Goal: Task Accomplishment & Management: Manage account settings

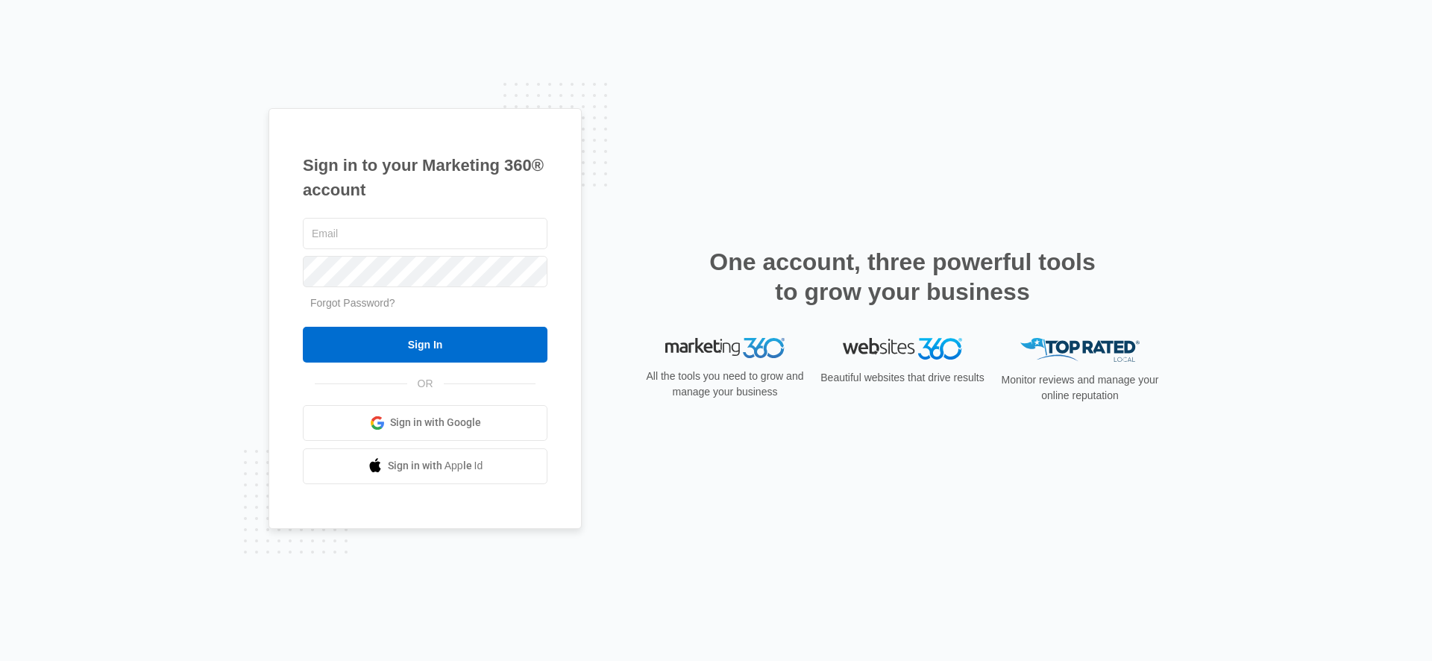
type input "[EMAIL_ADDRESS][PERSON_NAME][DOMAIN_NAME]"
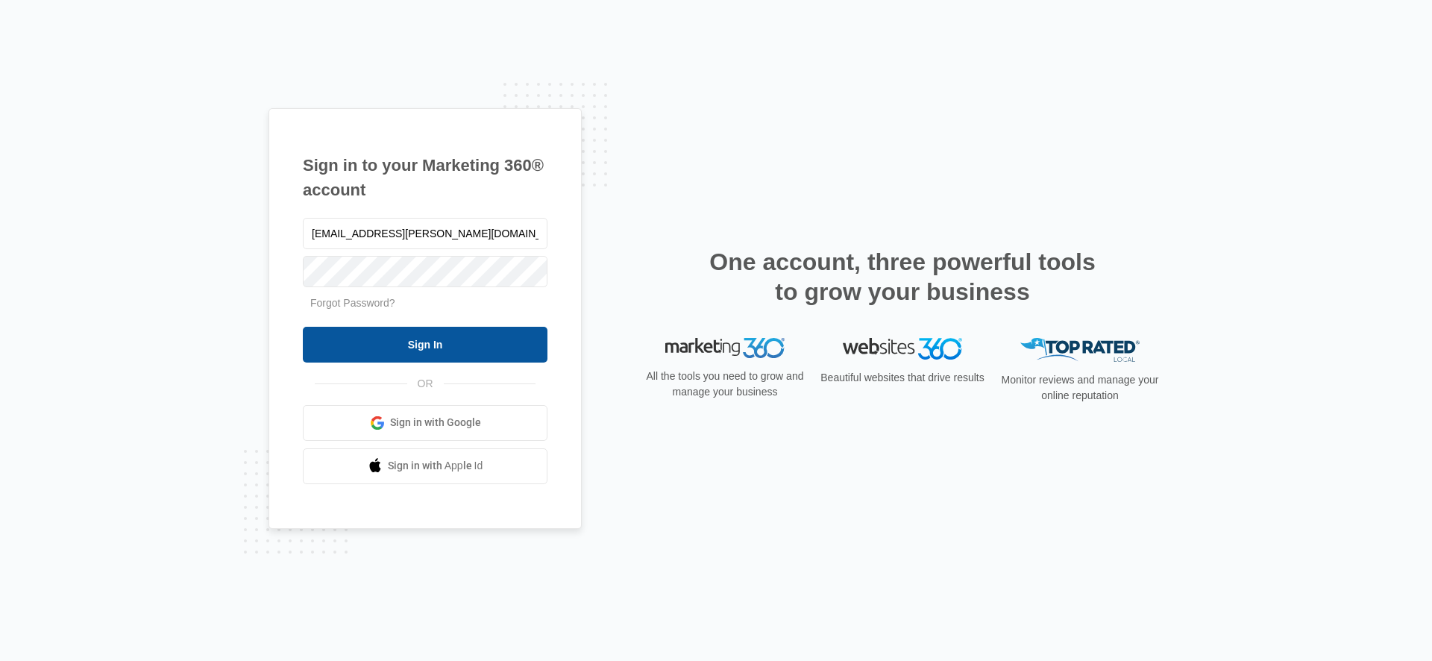
click at [420, 335] on input "Sign In" at bounding box center [425, 345] width 245 height 36
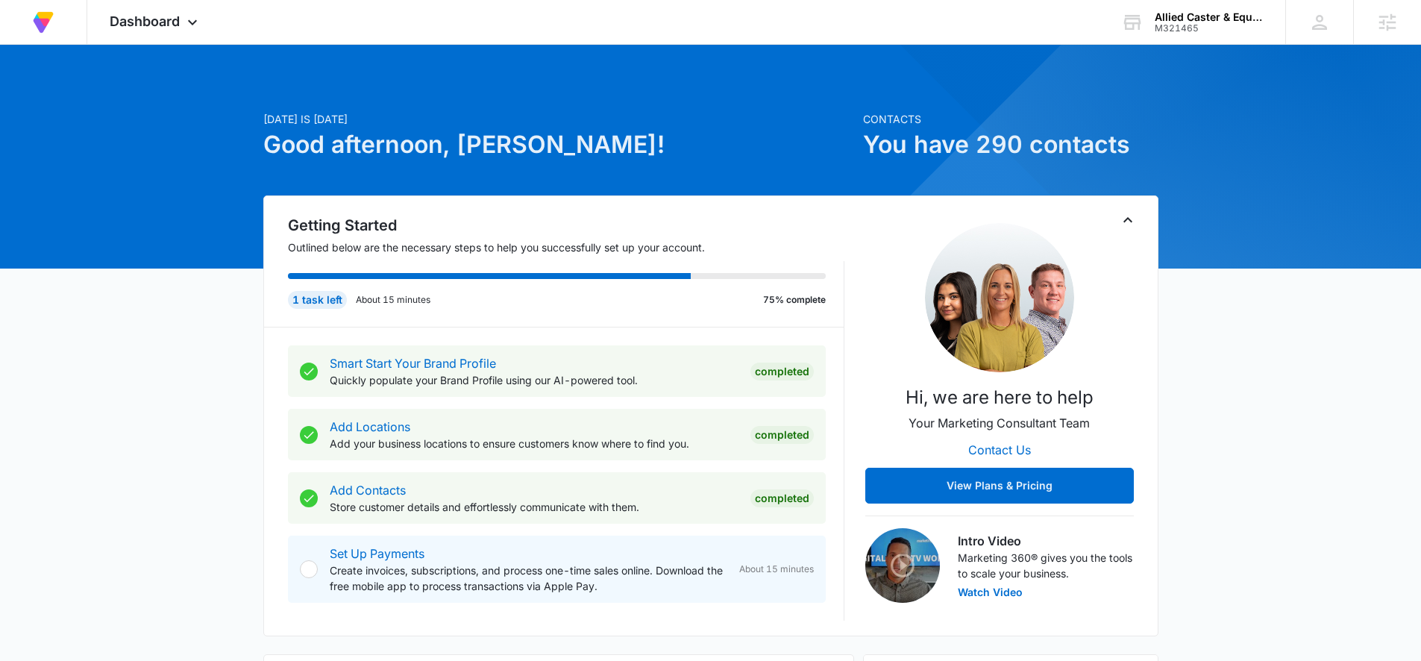
drag, startPoint x: 1204, startPoint y: 50, endPoint x: 1174, endPoint y: 60, distance: 31.6
click at [1203, 50] on div at bounding box center [1382, 358] width 1270 height 1270
click at [1186, 39] on div "Allied Caster & Equipment Co M321465 Your Accounts View All" at bounding box center [1192, 22] width 186 height 44
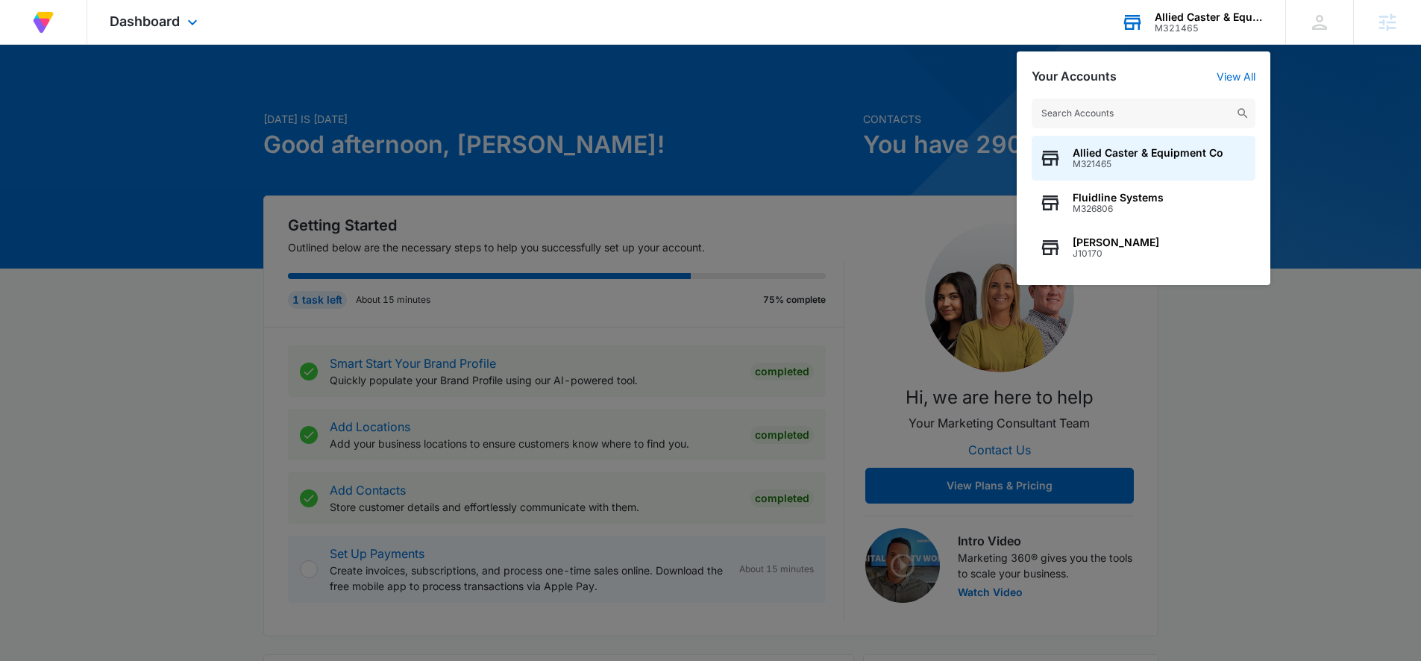
click at [1128, 107] on input "text" at bounding box center [1144, 113] width 224 height 30
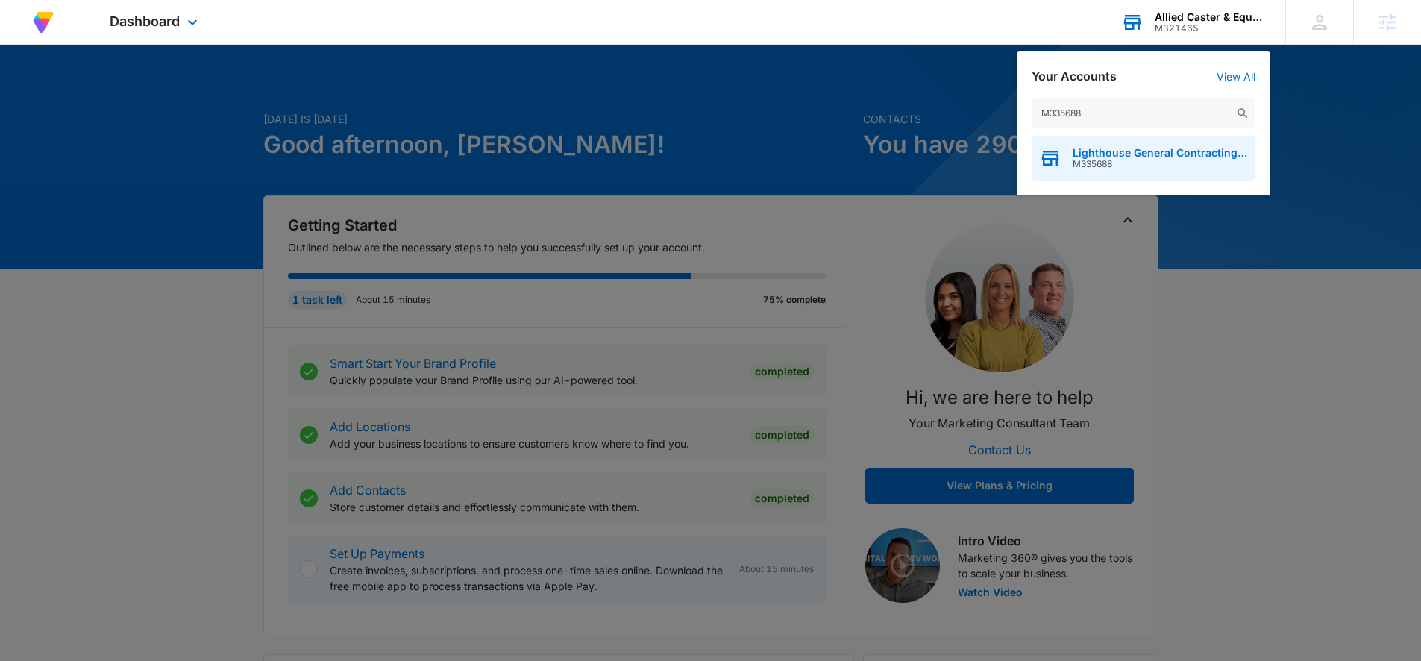
type input "M335688"
click at [1134, 159] on span "M335688" at bounding box center [1160, 164] width 175 height 10
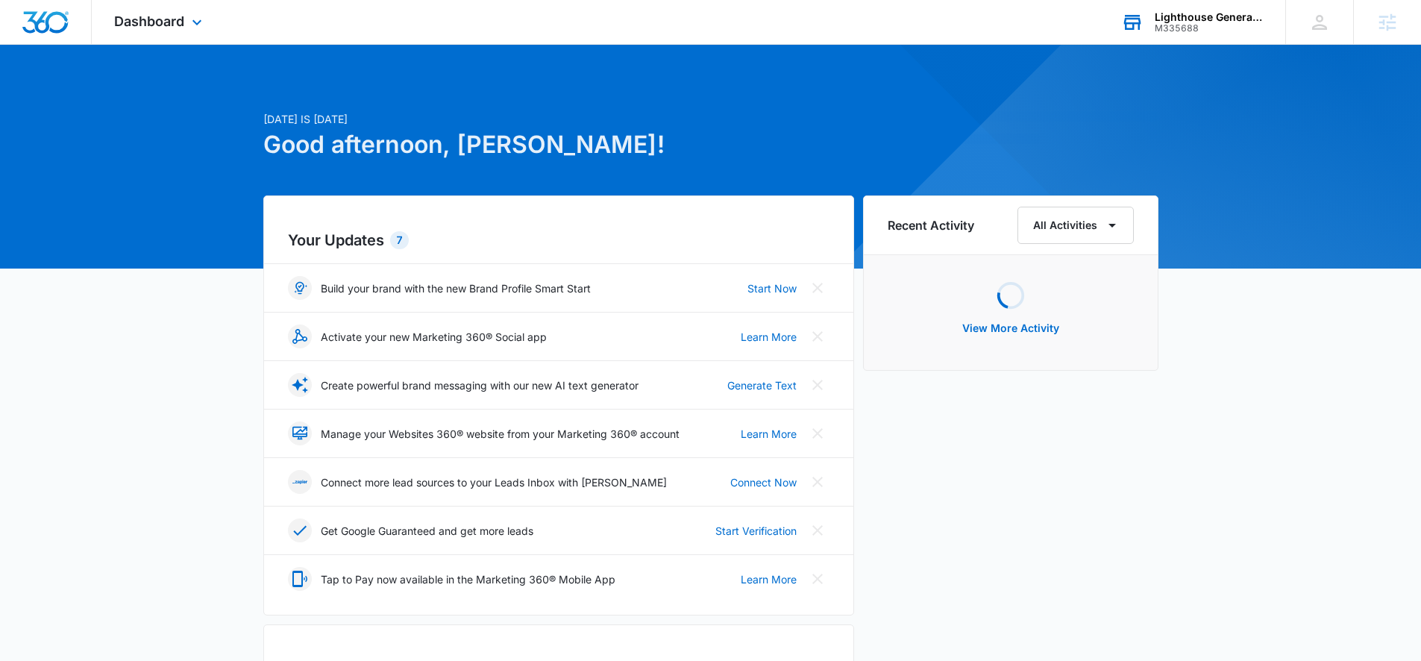
click at [149, 58] on div at bounding box center [710, 157] width 1421 height 224
click at [139, 17] on span "Dashboard" at bounding box center [149, 21] width 70 height 16
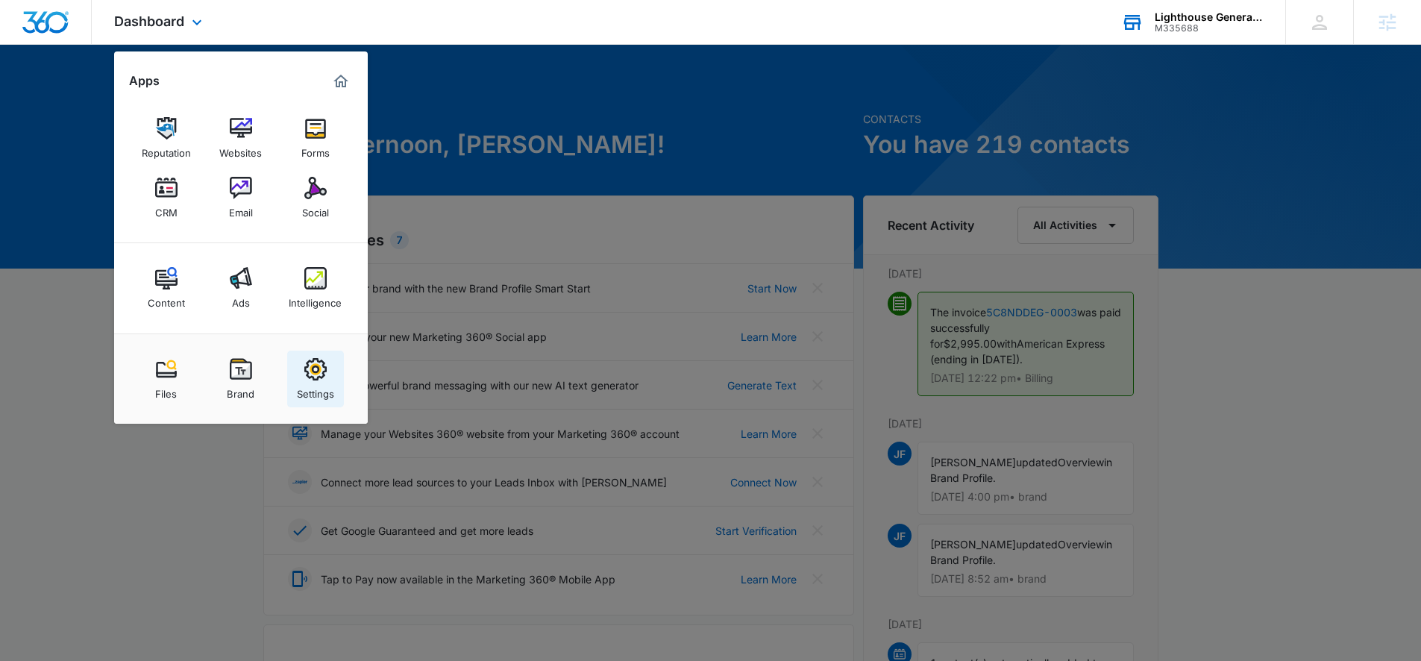
click at [320, 385] on div "Settings" at bounding box center [315, 389] width 37 height 19
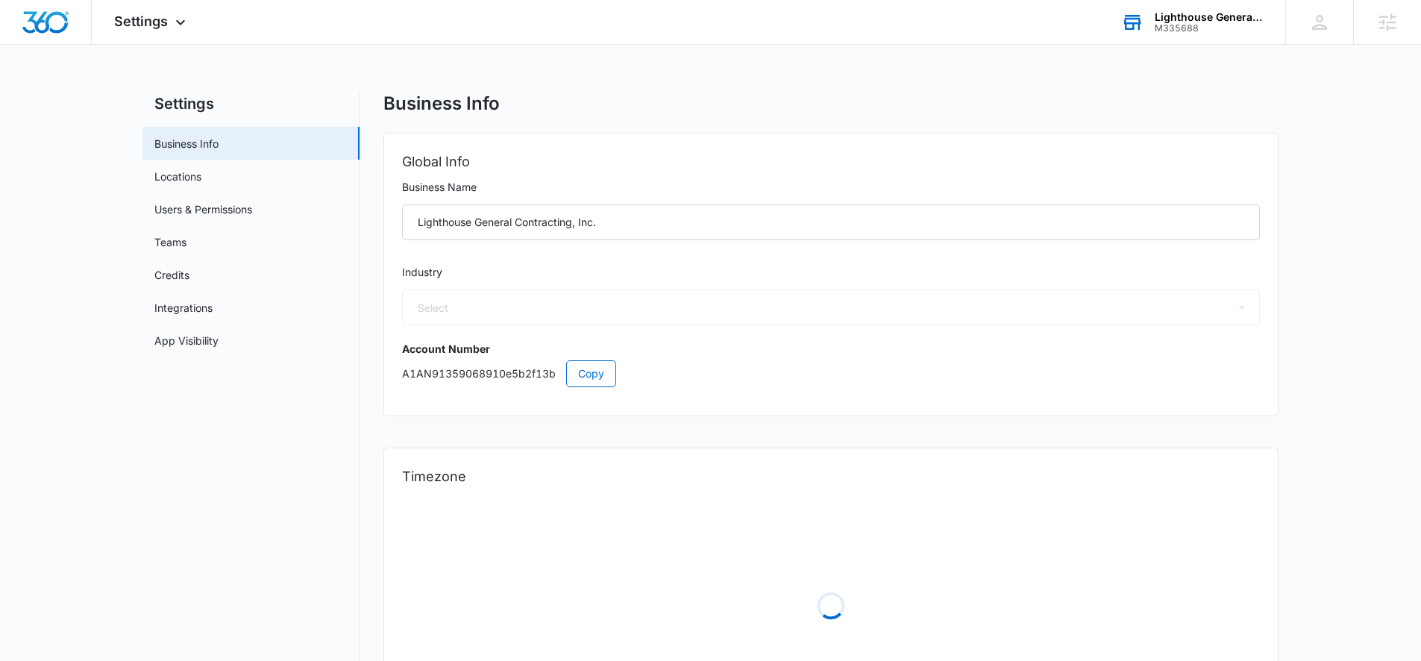
select select "4"
select select "US"
select select "America/Los_Angeles"
click at [219, 333] on link "App Visibility" at bounding box center [186, 341] width 64 height 16
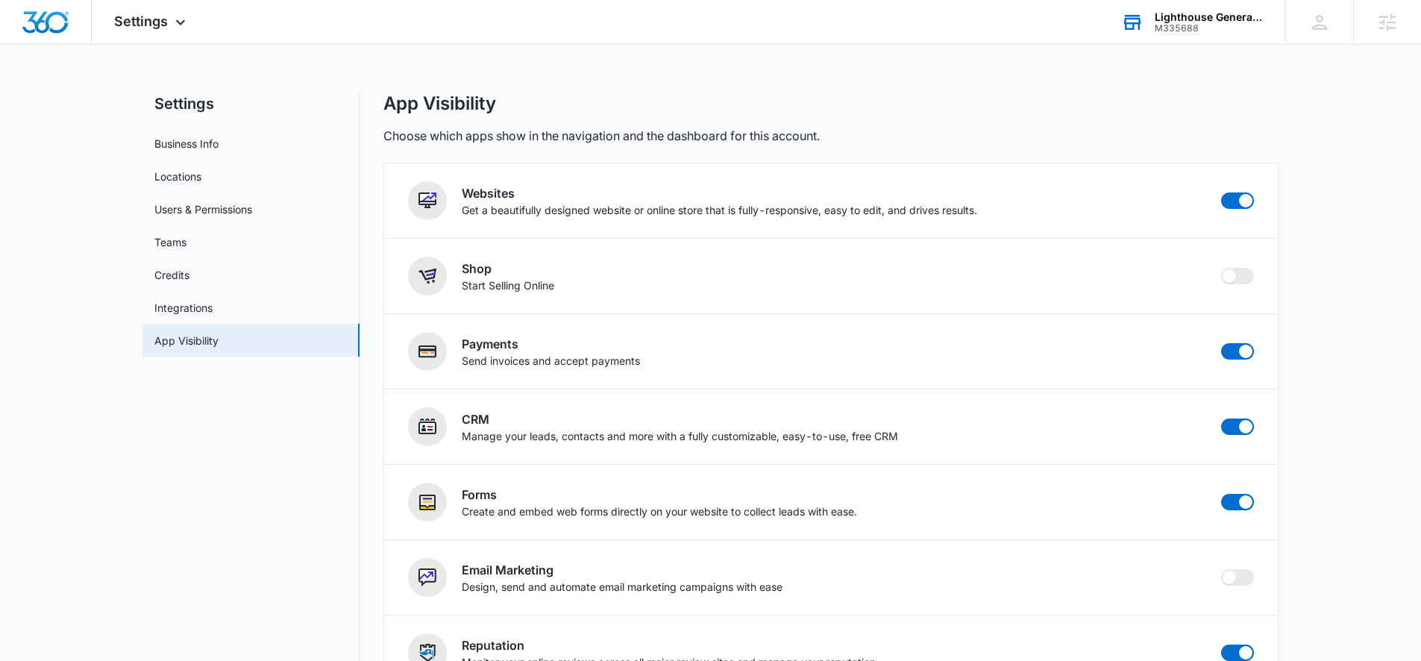
click at [213, 312] on link "Integrations" at bounding box center [183, 308] width 58 height 16
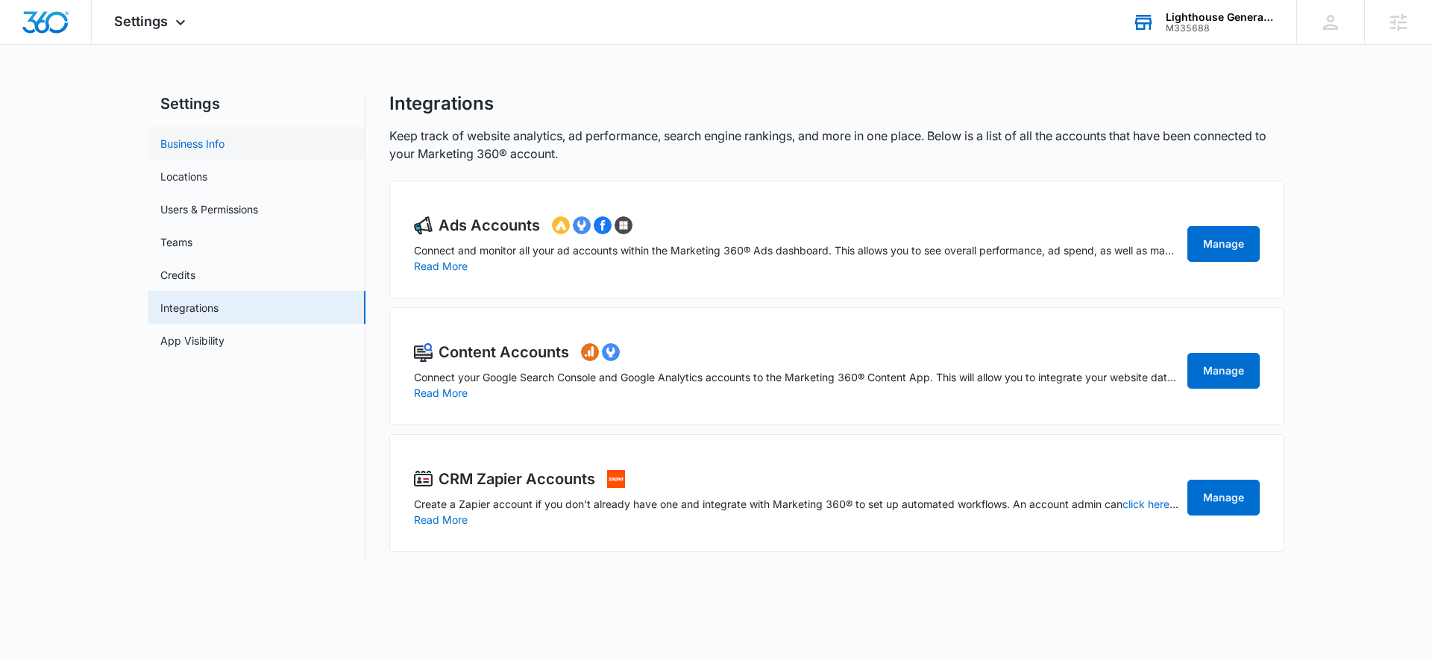
click at [168, 151] on link "Business Info" at bounding box center [192, 144] width 64 height 16
select select "4"
select select "US"
select select "America/Los_Angeles"
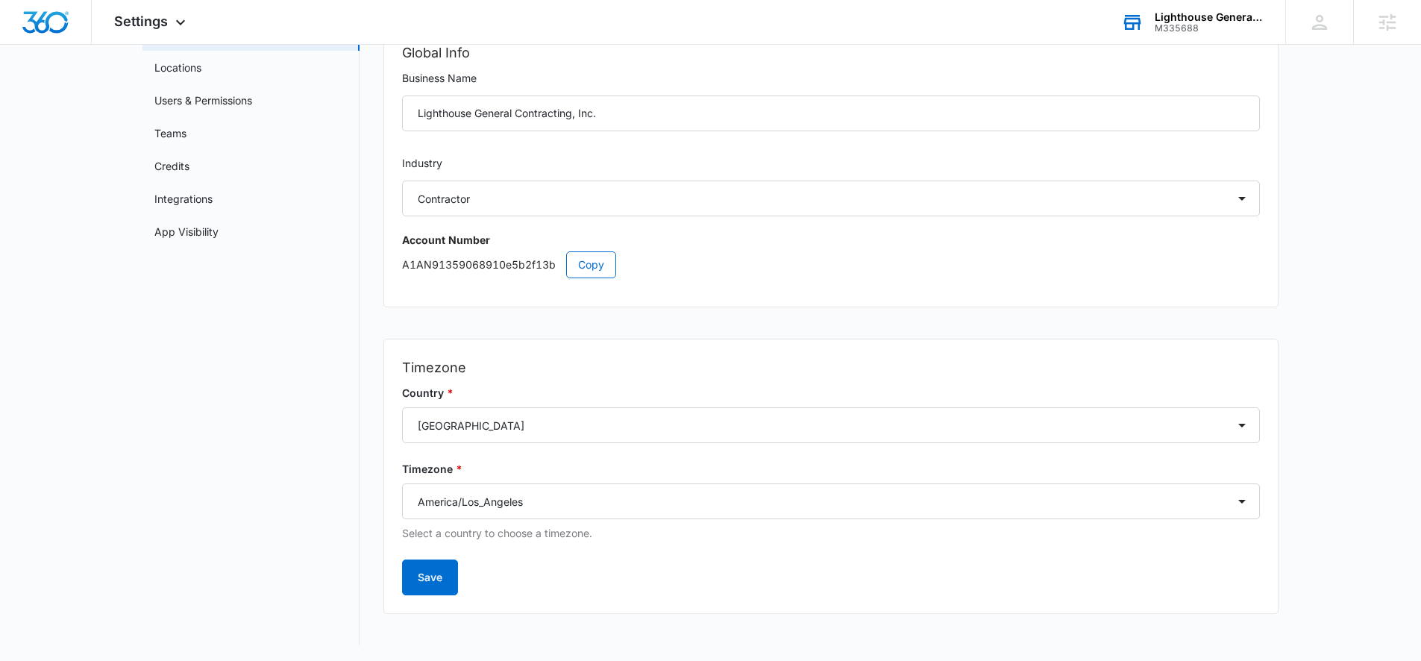
scroll to position [111, 0]
click at [210, 96] on link "Users & Permissions" at bounding box center [203, 98] width 98 height 16
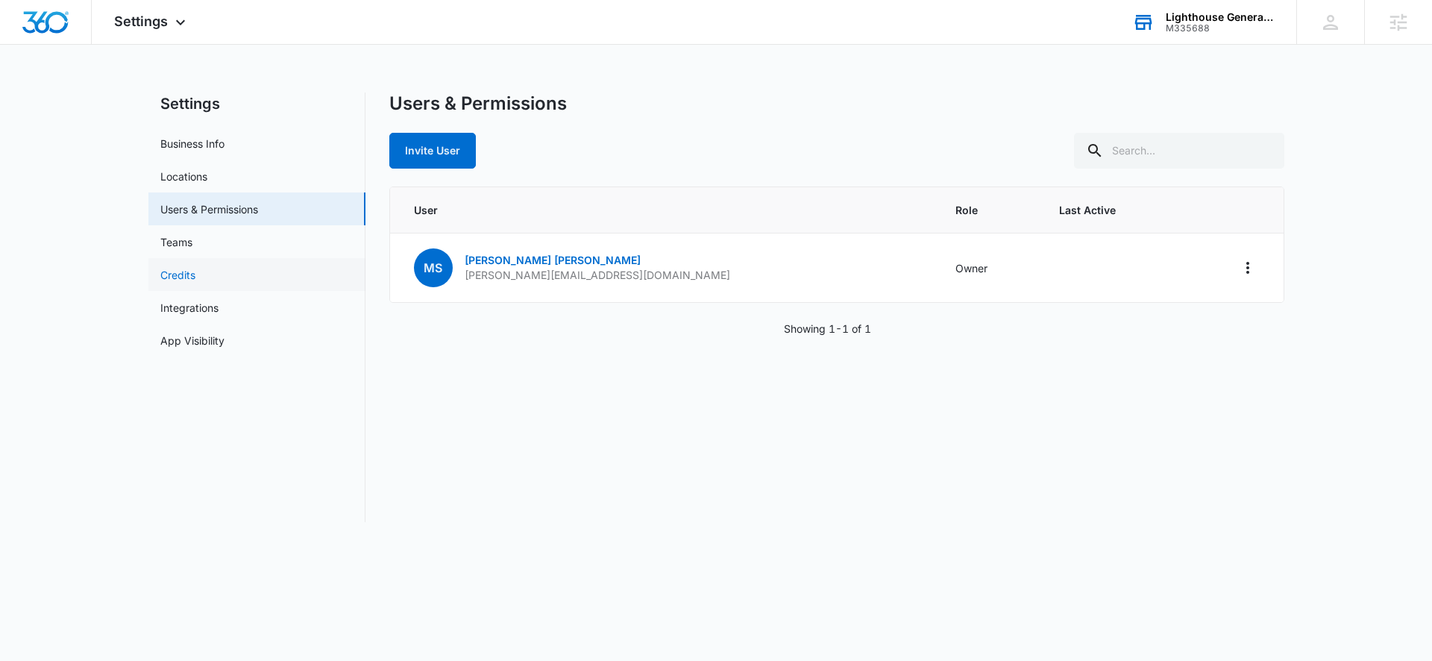
click at [193, 267] on link "Credits" at bounding box center [177, 275] width 35 height 16
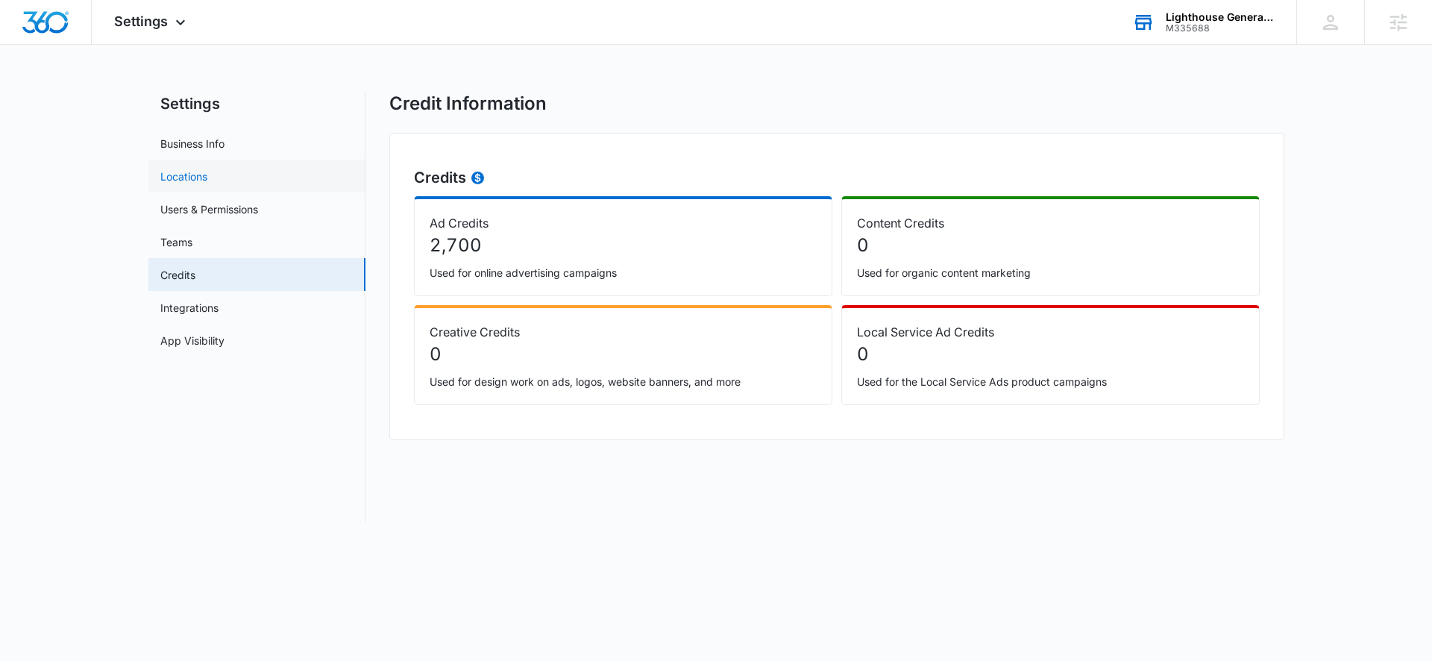
click at [185, 180] on link "Locations" at bounding box center [183, 177] width 47 height 16
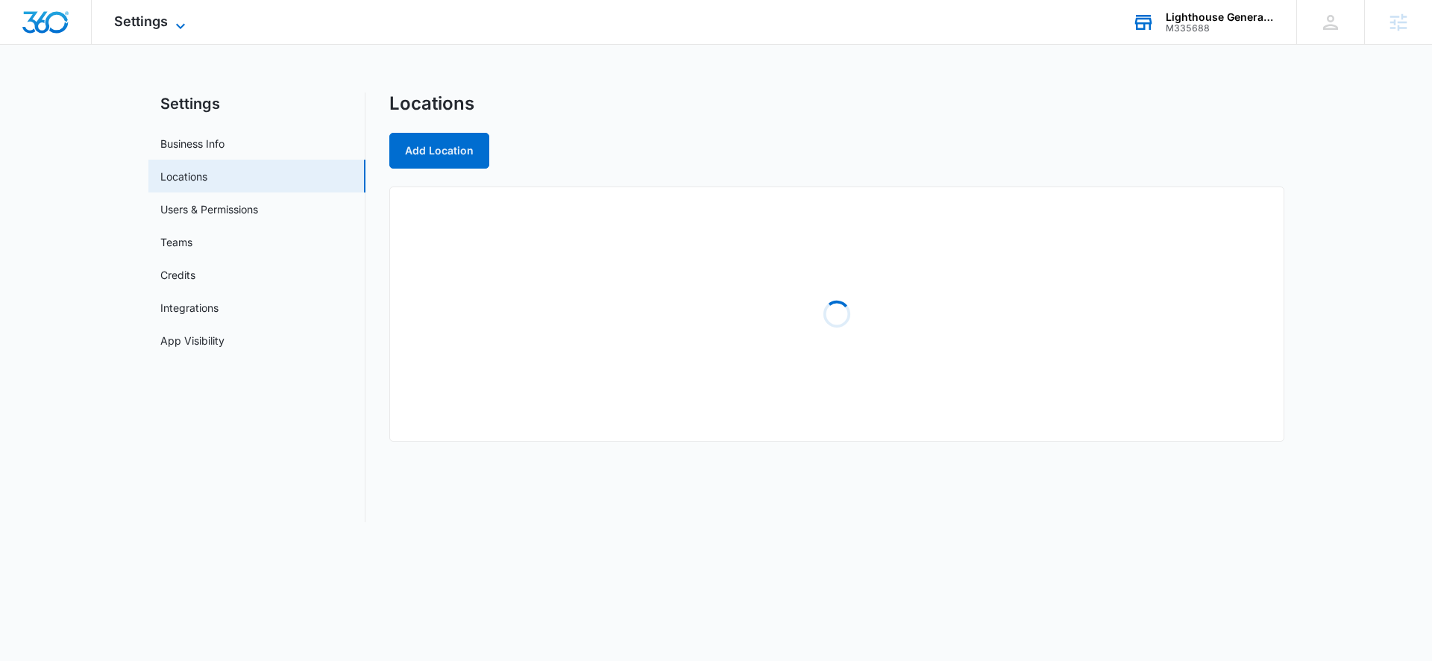
click at [173, 31] on icon at bounding box center [181, 26] width 18 height 18
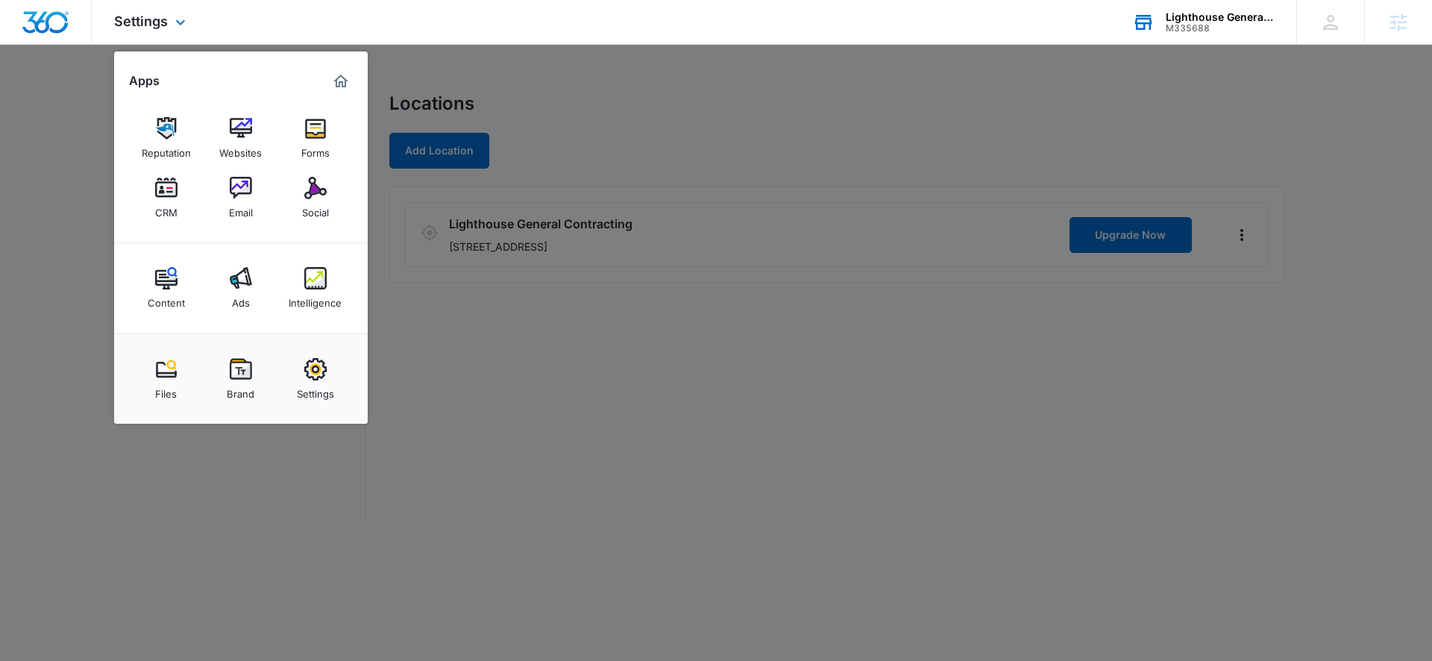
click at [330, 258] on div "Content Ads Intelligence" at bounding box center [241, 288] width 254 height 90
click at [327, 276] on link "Intelligence" at bounding box center [315, 288] width 57 height 57
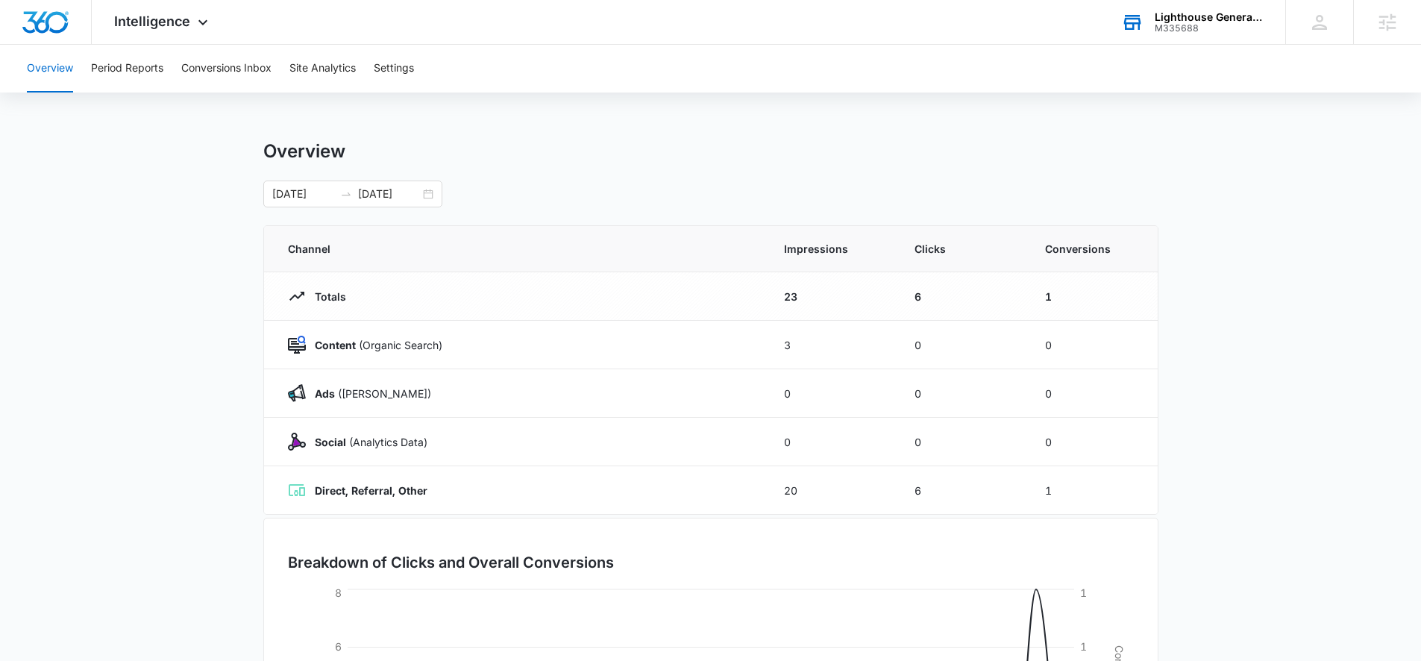
click at [373, 74] on div "Overview Period Reports Conversions Inbox Site Analytics Settings" at bounding box center [710, 69] width 1385 height 48
click at [374, 70] on div "Overview Period Reports Conversions Inbox Site Analytics Settings" at bounding box center [710, 69] width 1385 height 48
click at [376, 71] on button "Settings" at bounding box center [394, 69] width 40 height 48
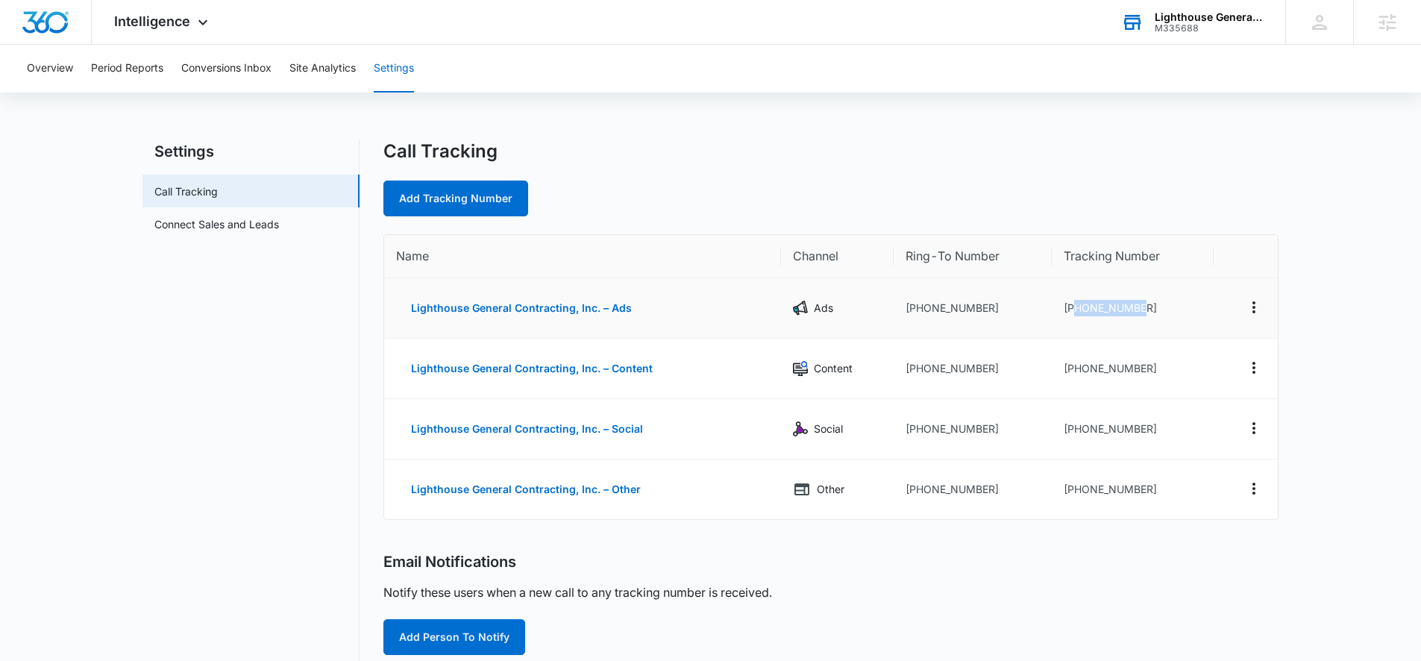
drag, startPoint x: 1077, startPoint y: 307, endPoint x: 1147, endPoint y: 309, distance: 70.1
click at [1147, 309] on td "+12092800852" at bounding box center [1132, 308] width 161 height 60
copy td "2092800852"
